Goal: Task Accomplishment & Management: Manage account settings

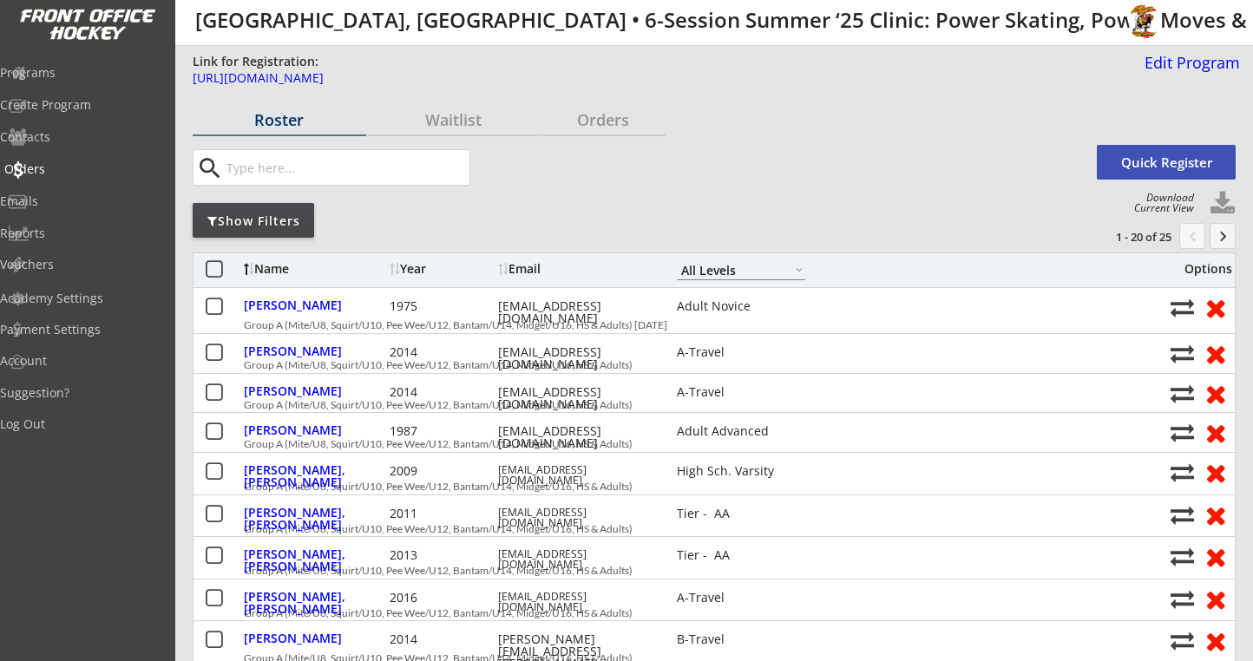
select select ""All Levels""
click at [80, 69] on div "Programs" at bounding box center [82, 73] width 156 height 12
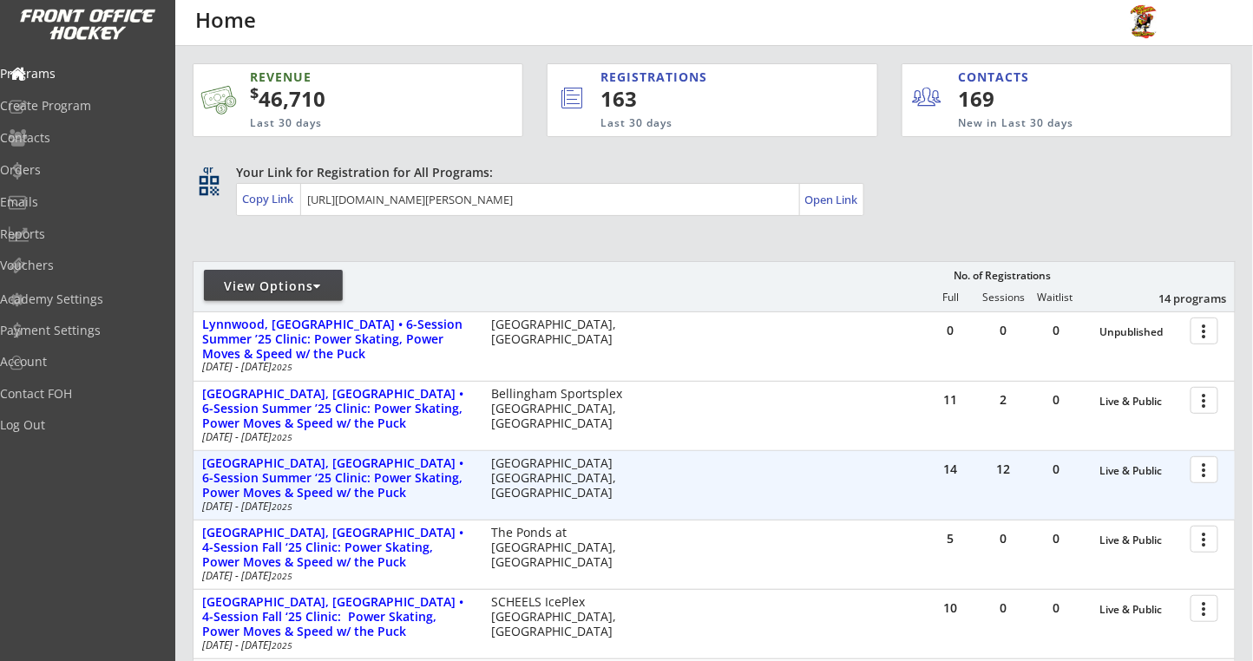
click at [1207, 468] on div at bounding box center [1207, 469] width 30 height 30
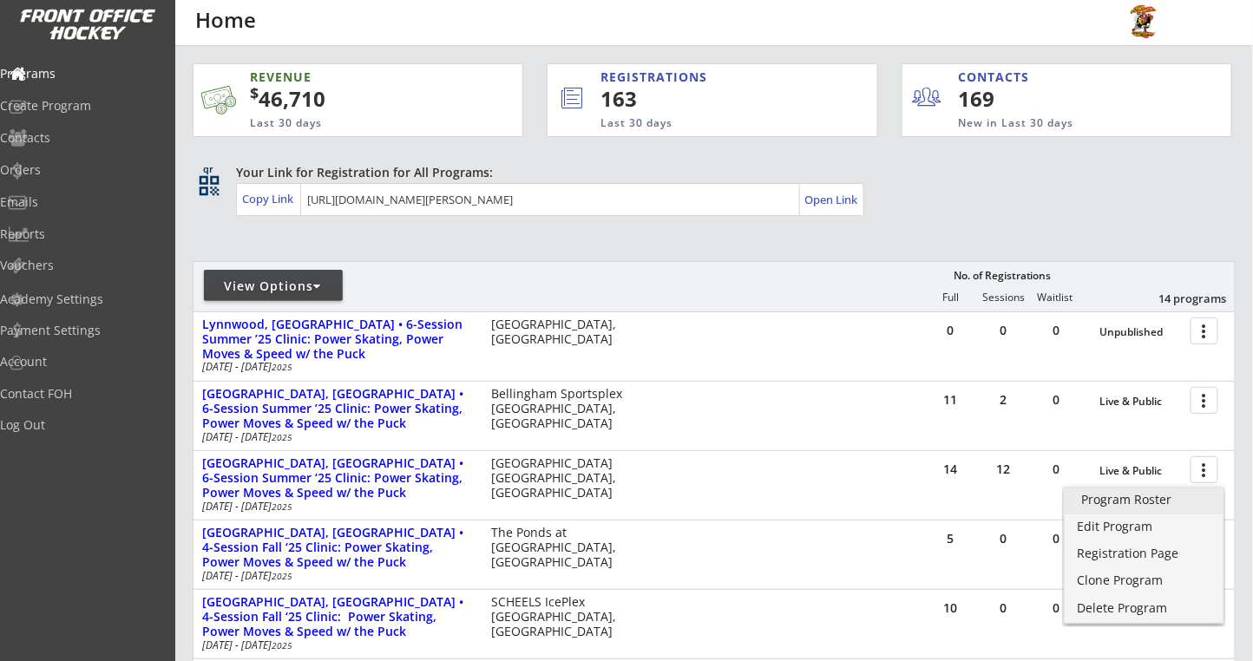
click at [1086, 494] on div "Program Roster" at bounding box center [1144, 500] width 124 height 12
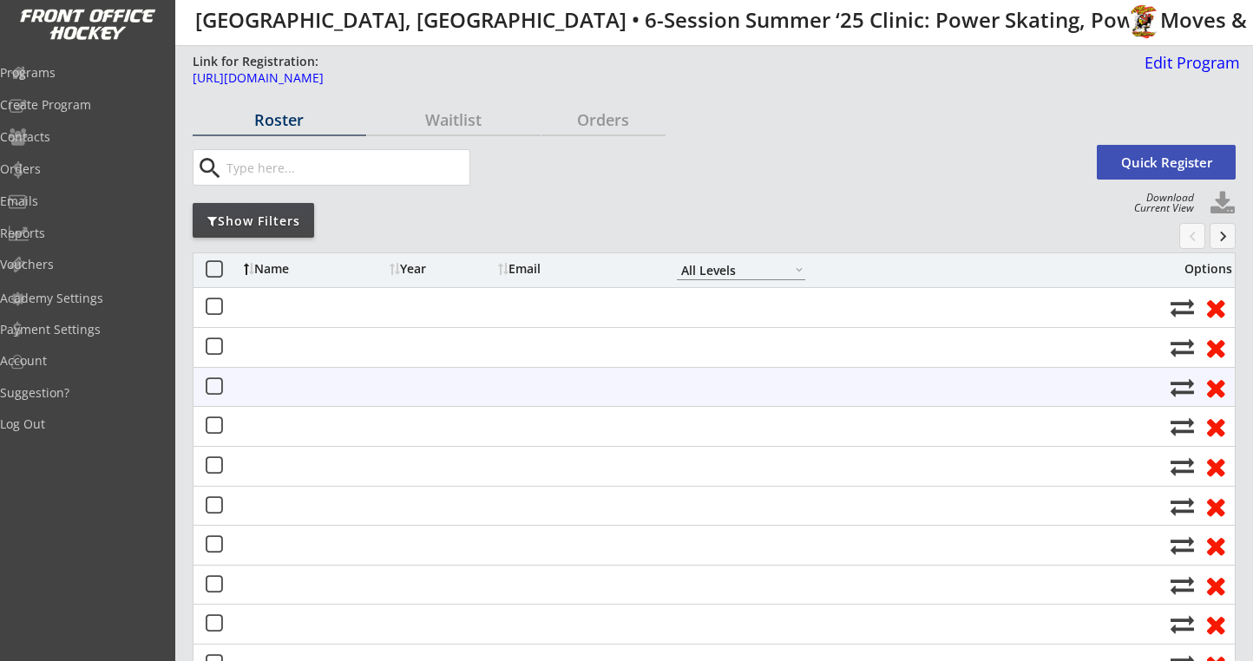
select select ""All Levels""
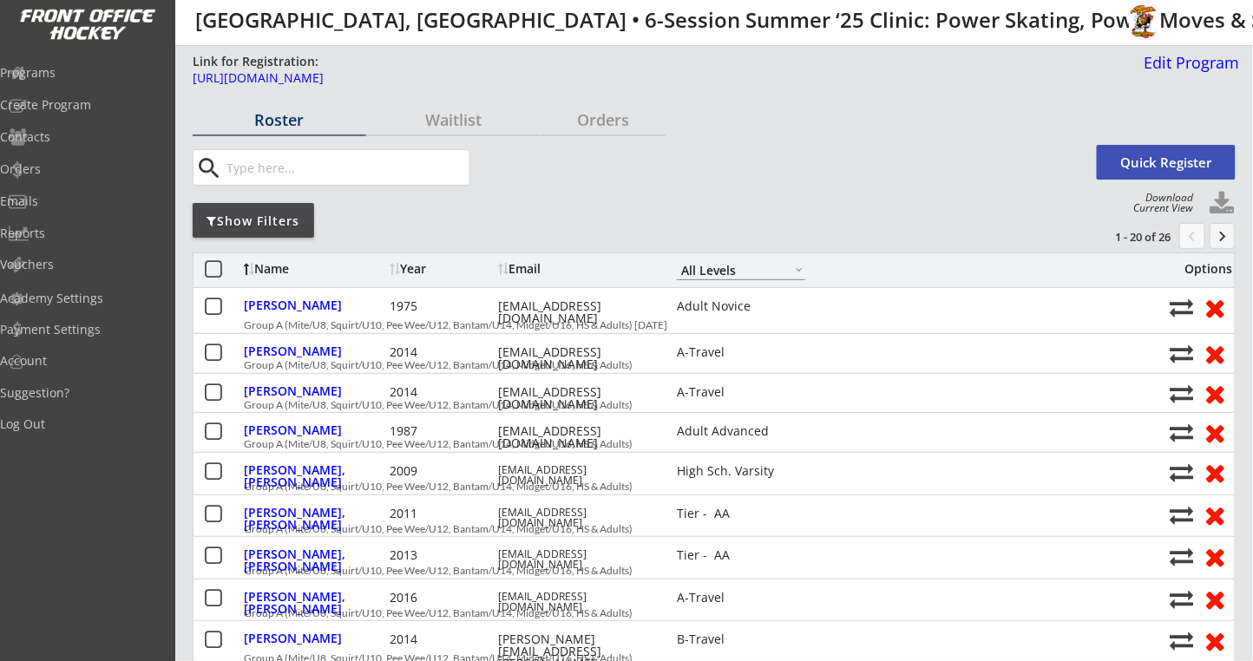
click at [609, 117] on div "Orders" at bounding box center [603, 120] width 124 height 16
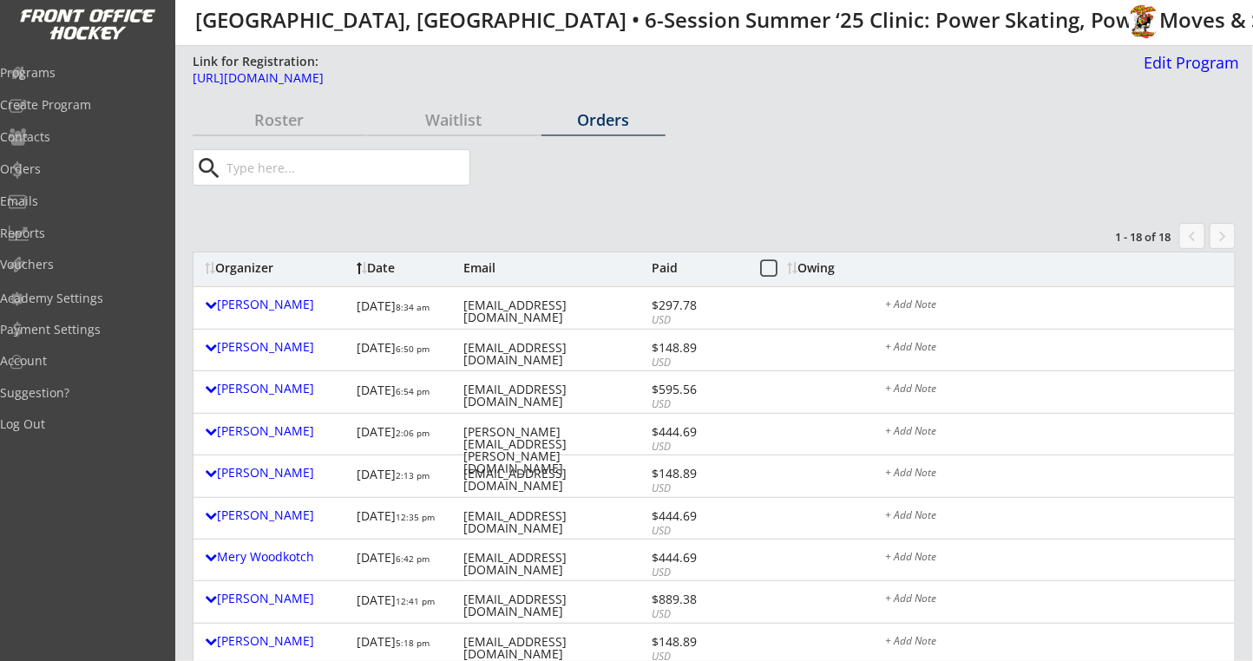
click at [829, 272] on div "Owing" at bounding box center [821, 268] width 66 height 12
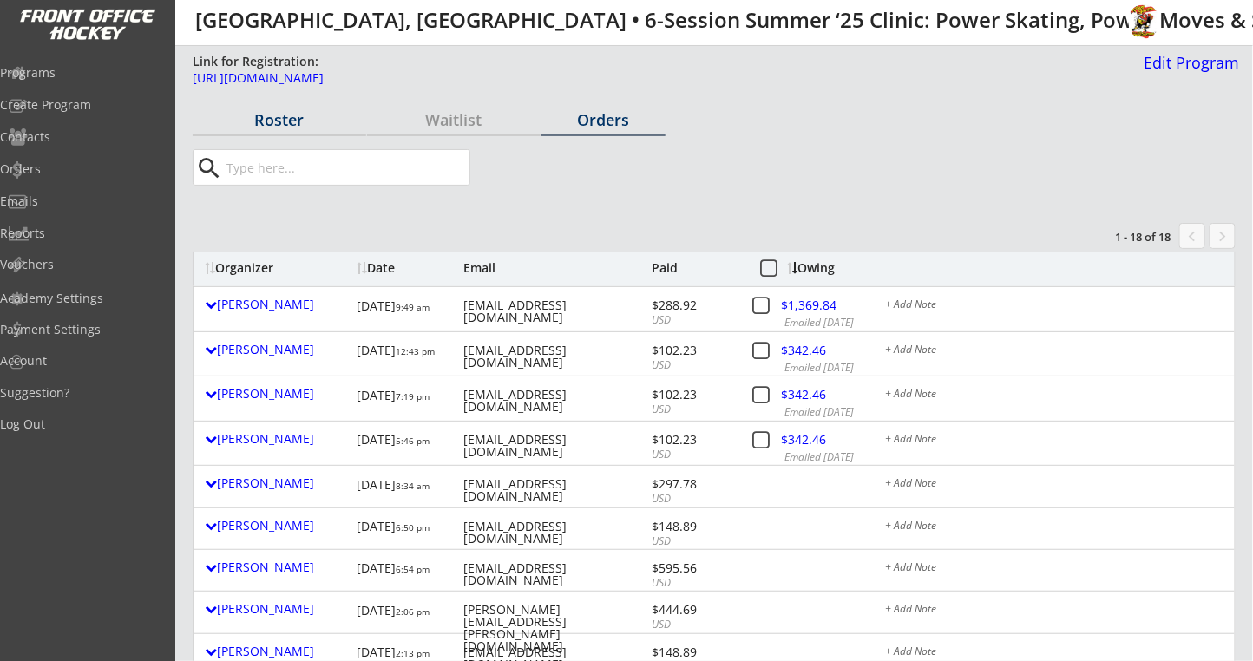
click at [276, 120] on div "Roster" at bounding box center [280, 120] width 174 height 16
